Goal: Transaction & Acquisition: Book appointment/travel/reservation

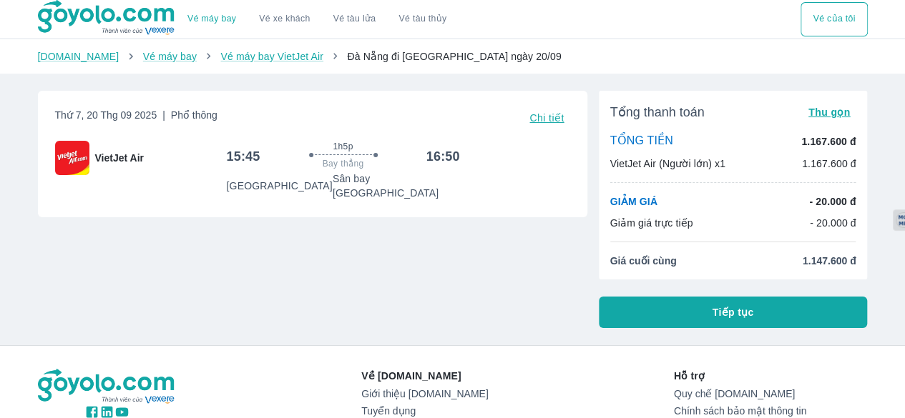
click at [552, 260] on div "[DATE] | Phổ thông Chi tiết VietJet Air 15:45 1h5p Bay thẳng 16:50 [GEOGRAPHIC_…" at bounding box center [306, 203] width 561 height 249
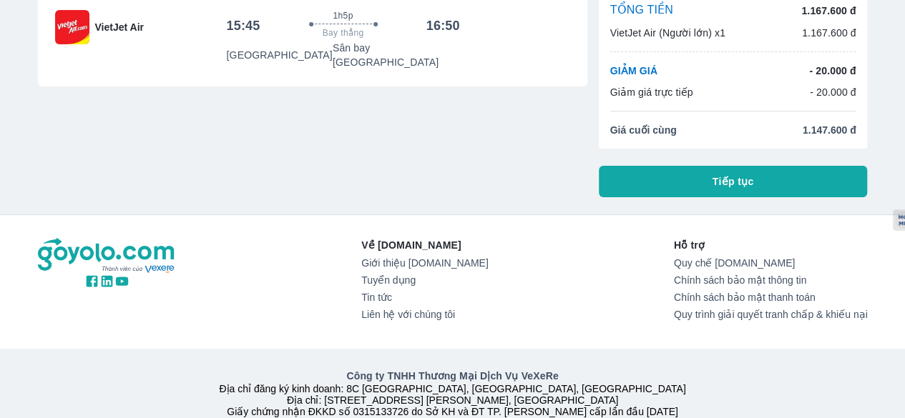
scroll to position [167, 0]
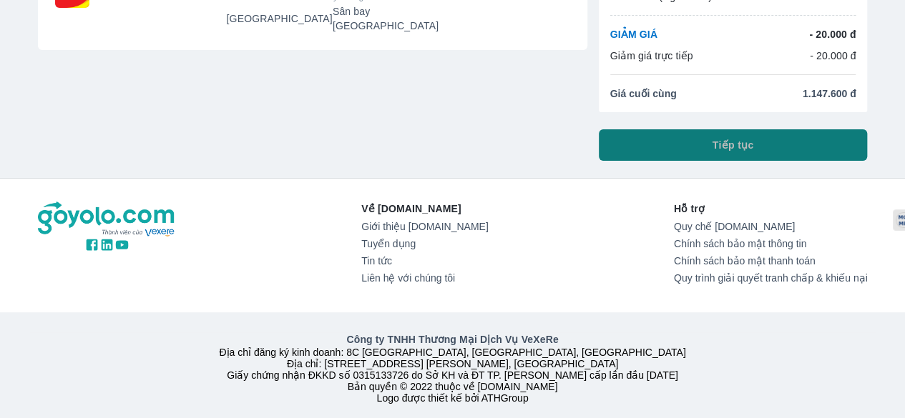
click at [782, 155] on button "Tiếp tục" at bounding box center [733, 144] width 269 height 31
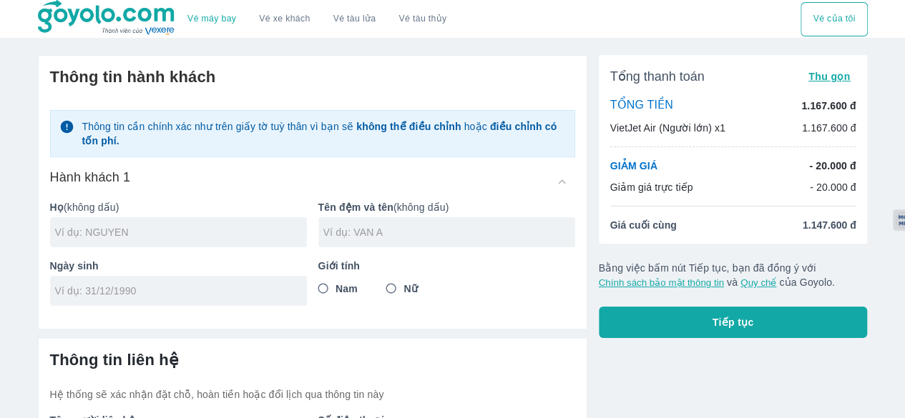
click at [277, 240] on div at bounding box center [178, 232] width 257 height 30
type input "TRAN"
click at [378, 232] on input "text" at bounding box center [449, 232] width 252 height 14
type input "TUAN"
click at [285, 290] on input "tel" at bounding box center [173, 291] width 237 height 14
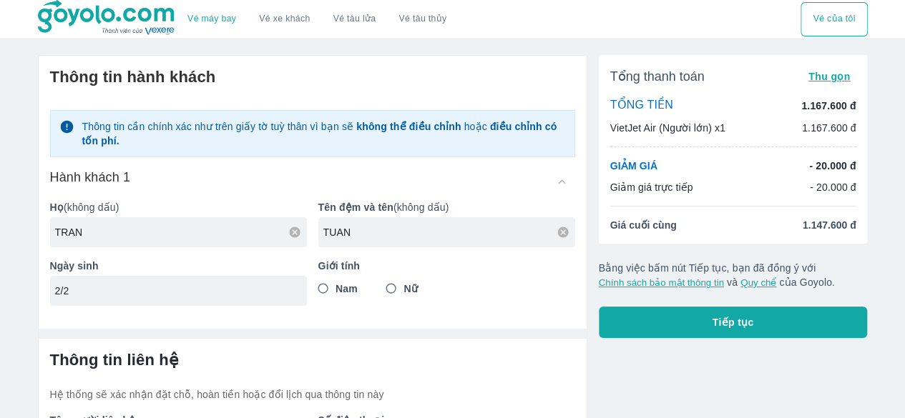
type input "2"
type input "[DATE]"
click at [322, 292] on input "Nam" at bounding box center [323, 289] width 26 height 26
radio input "true"
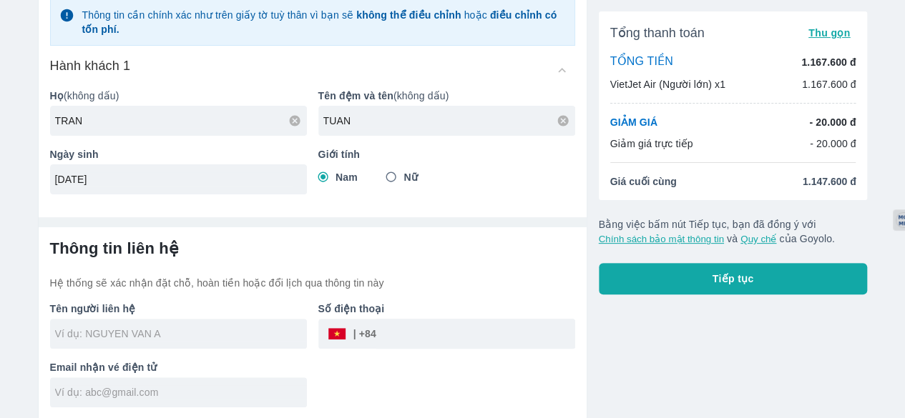
click at [232, 343] on div at bounding box center [178, 334] width 257 height 30
type input "TRAN TUAN"
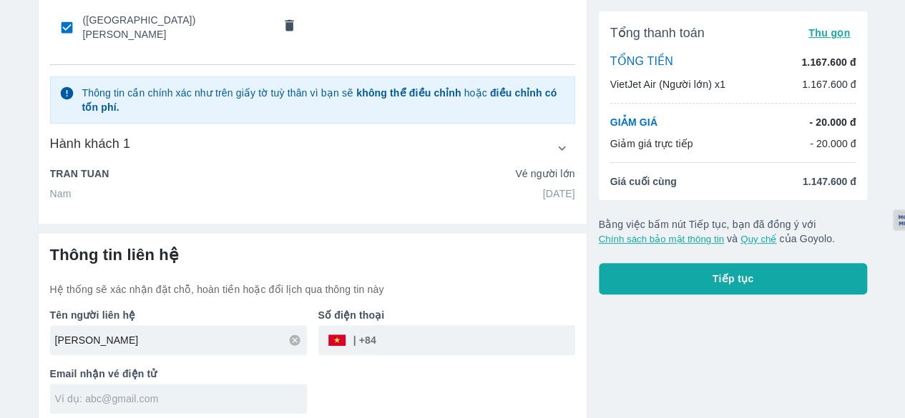
click at [215, 392] on input "text" at bounding box center [181, 399] width 252 height 14
type input "T"
type input "tuan.nhk3@gmail.com"
click at [380, 336] on input "tel" at bounding box center [475, 340] width 199 height 34
type input "937525973"
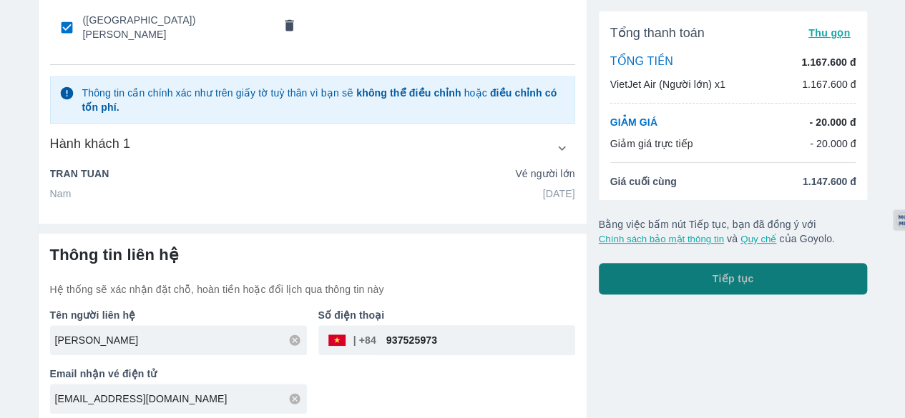
click at [655, 284] on button "Tiếp tục" at bounding box center [733, 278] width 269 height 31
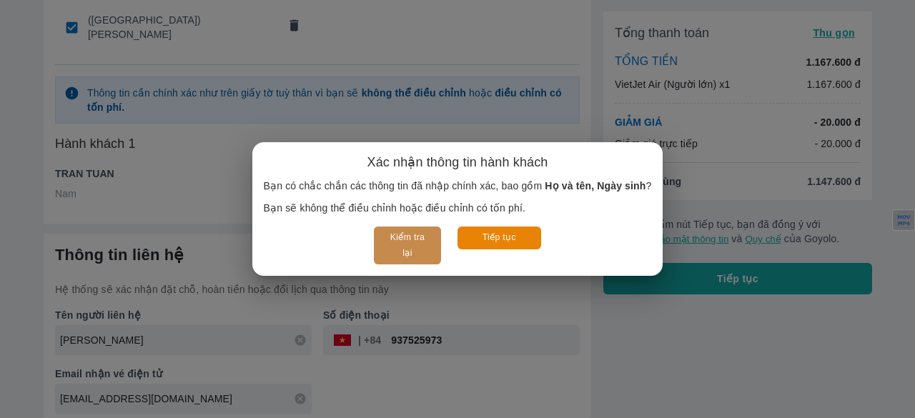
click at [410, 242] on button "Kiểm tra lại" at bounding box center [407, 246] width 67 height 38
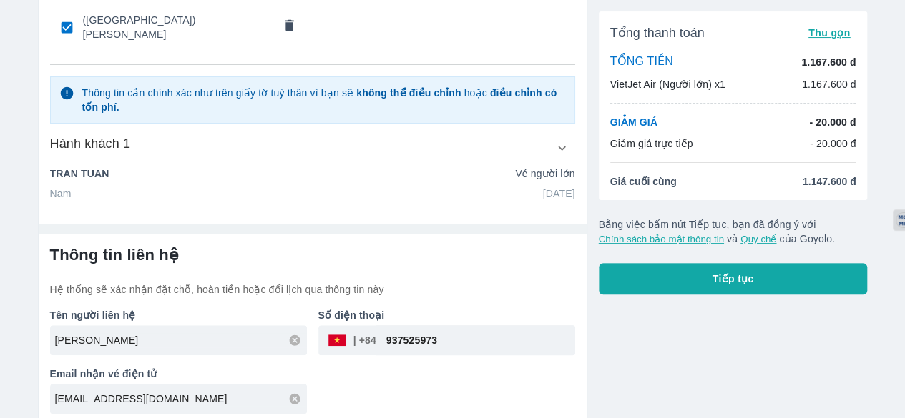
click at [669, 284] on button "Tiếp tục" at bounding box center [733, 278] width 269 height 31
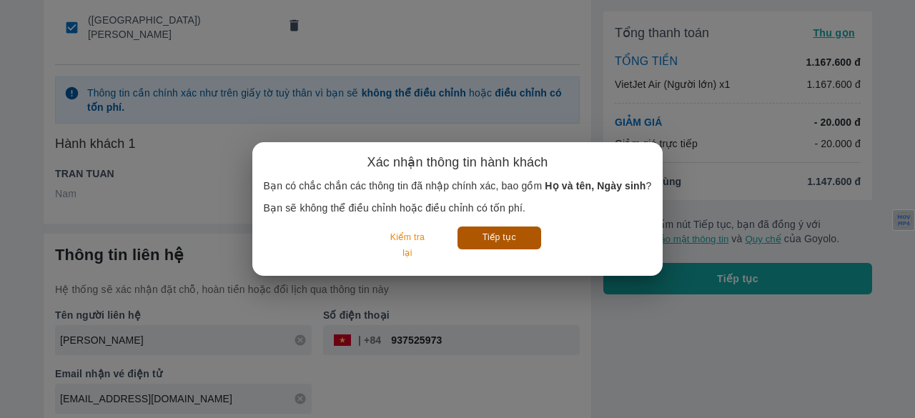
click at [529, 244] on button "Tiếp tục" at bounding box center [500, 238] width 84 height 22
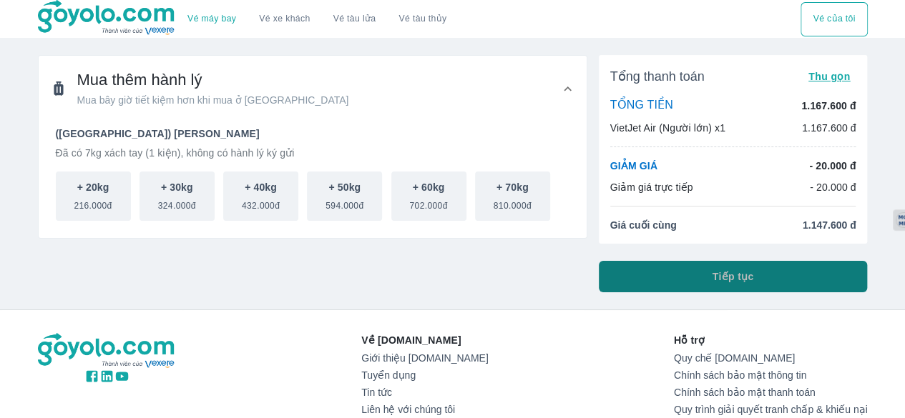
click at [652, 267] on button "Tiếp tục" at bounding box center [733, 276] width 269 height 31
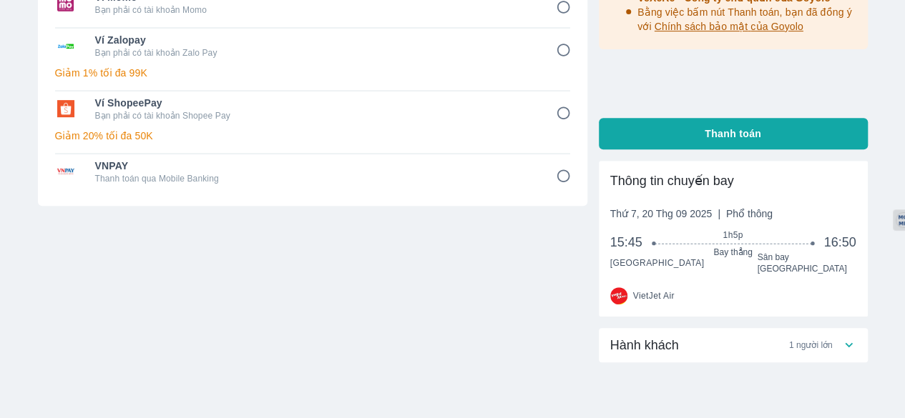
scroll to position [273, 0]
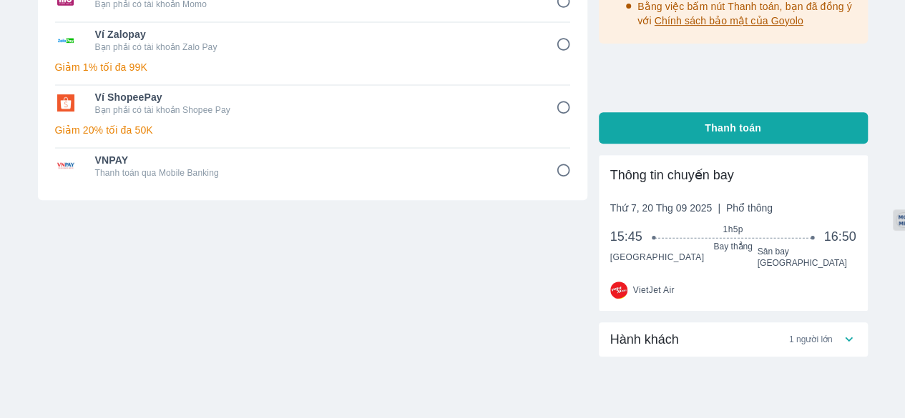
click at [765, 334] on div "Hành khách 1 người lớn" at bounding box center [725, 339] width 231 height 17
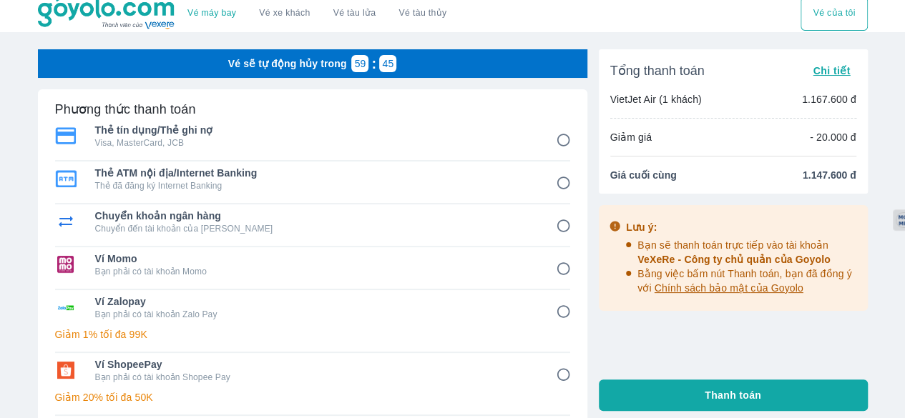
scroll to position [0, 0]
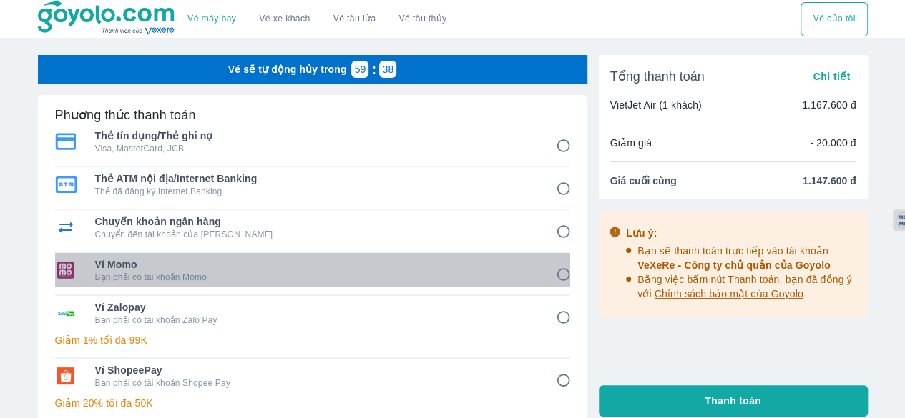
click at [474, 272] on p "Bạn phải có tài khoản Momo" at bounding box center [315, 277] width 440 height 11
radio input "true"
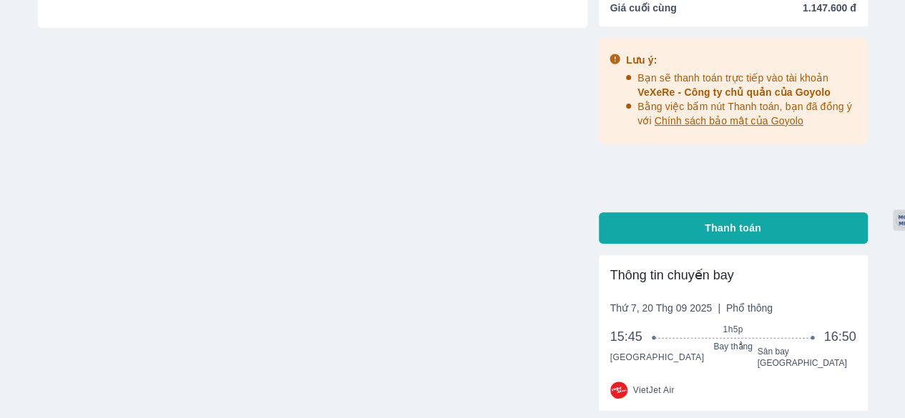
scroll to position [179, 0]
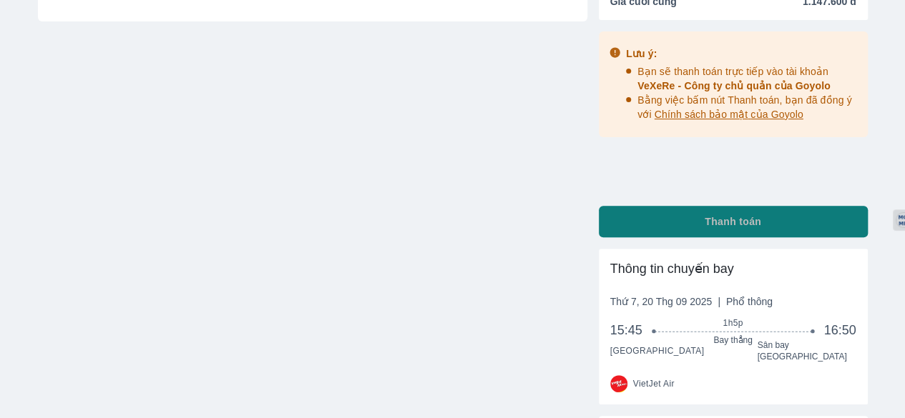
click at [728, 227] on span "Thanh toán" at bounding box center [732, 222] width 56 height 14
radio input "false"
